Goal: Find specific page/section: Find specific page/section

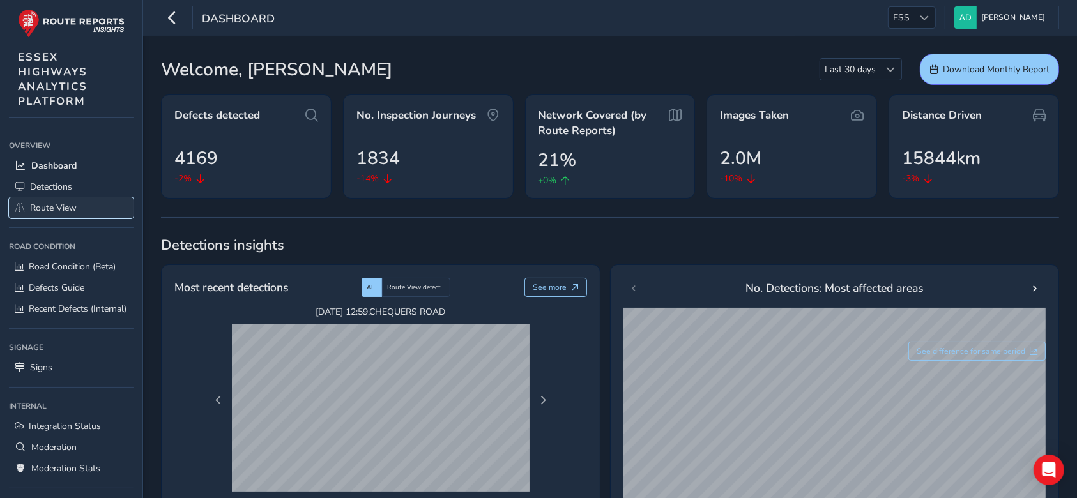
click at [63, 208] on span "Route View" at bounding box center [53, 208] width 47 height 12
